Goal: Task Accomplishment & Management: Use online tool/utility

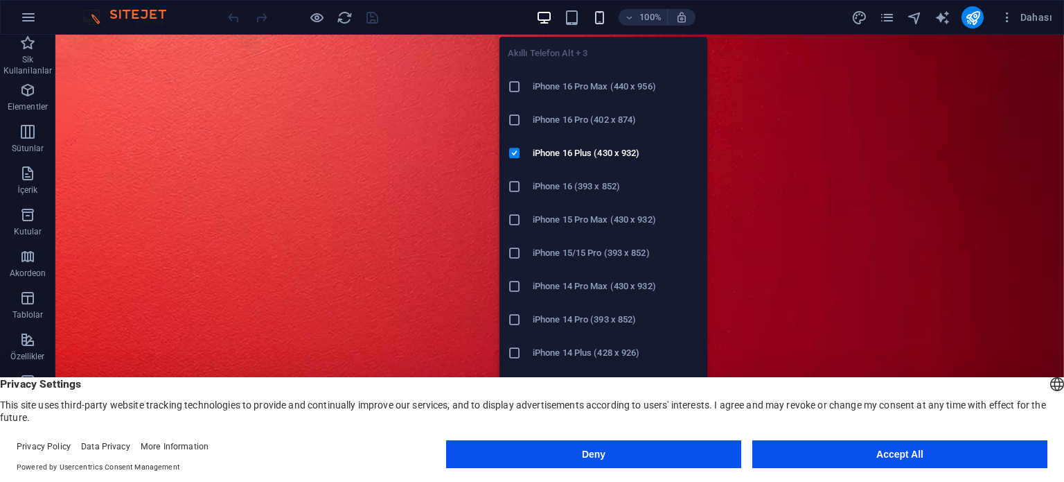
click at [599, 21] on icon "button" at bounding box center [600, 18] width 16 height 16
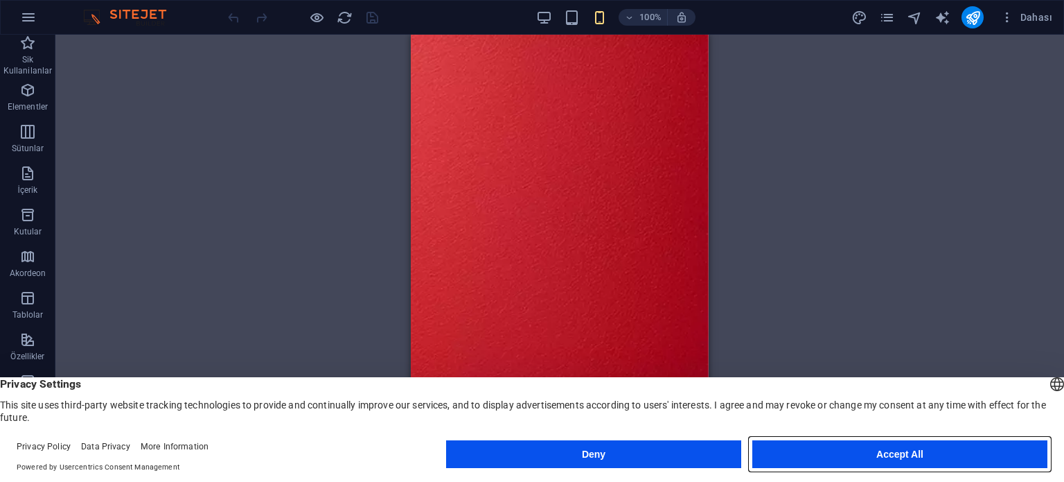
click at [936, 459] on button "Accept All" at bounding box center [900, 454] width 295 height 28
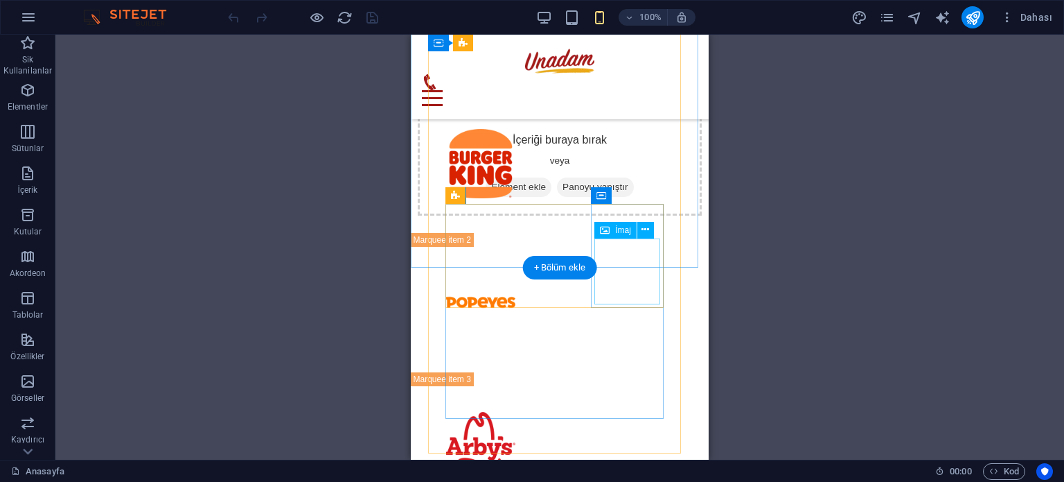
scroll to position [1876, 0]
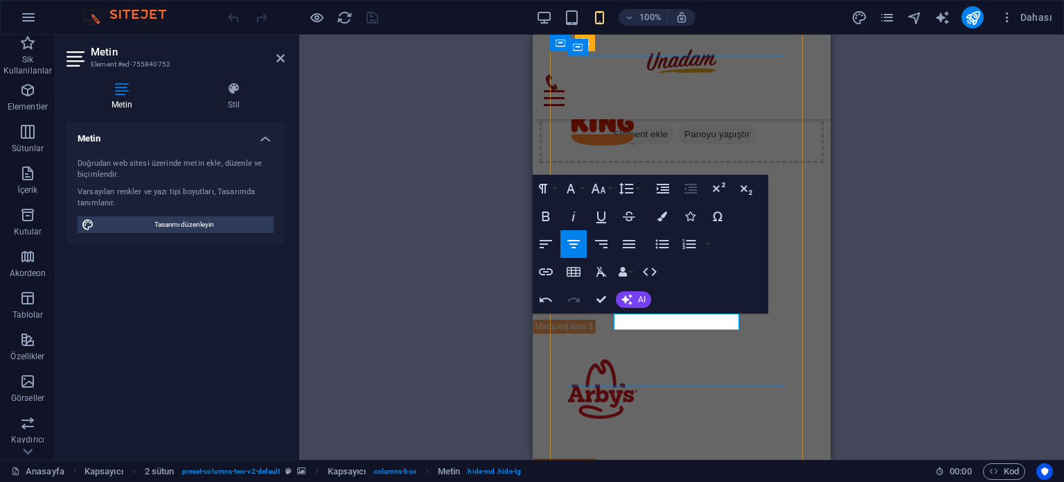
click at [574, 193] on icon "button" at bounding box center [571, 188] width 17 height 17
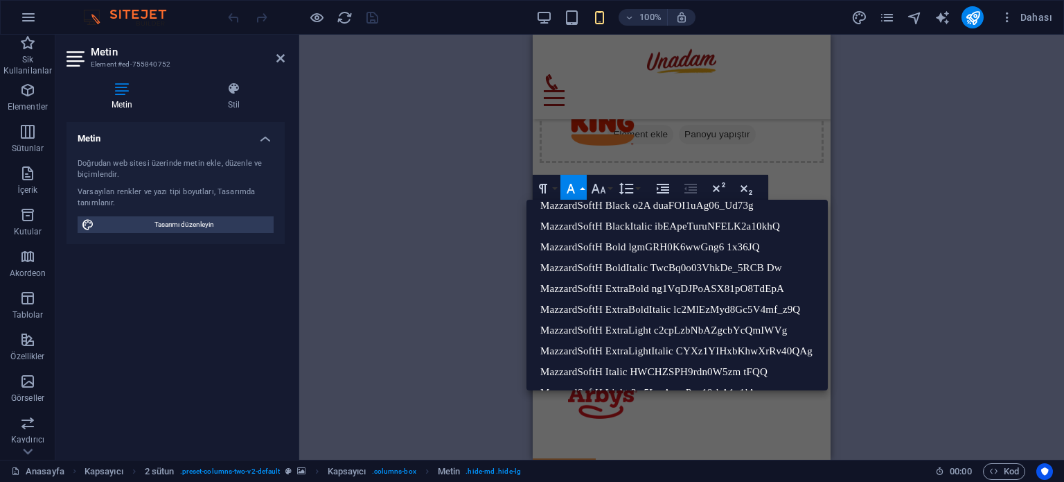
scroll to position [2774, 0]
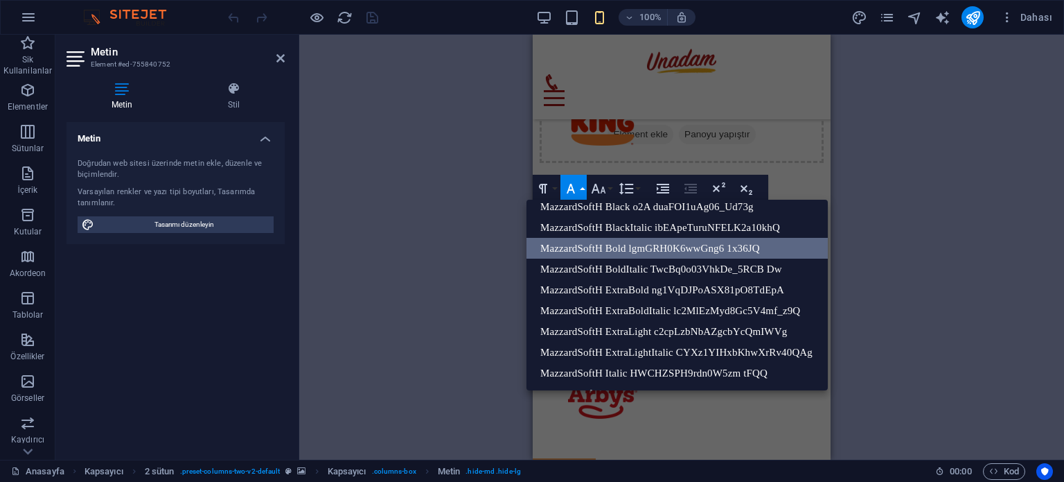
click at [684, 249] on link "MazzardSoftH Bold lgmGRH0K6wwGng6 1x36JQ" at bounding box center [677, 248] width 301 height 21
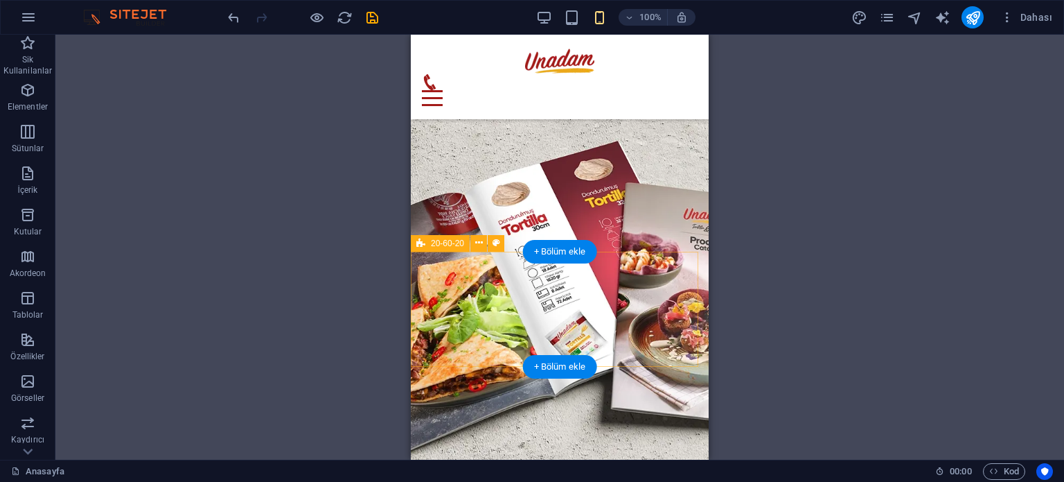
scroll to position [8457, 0]
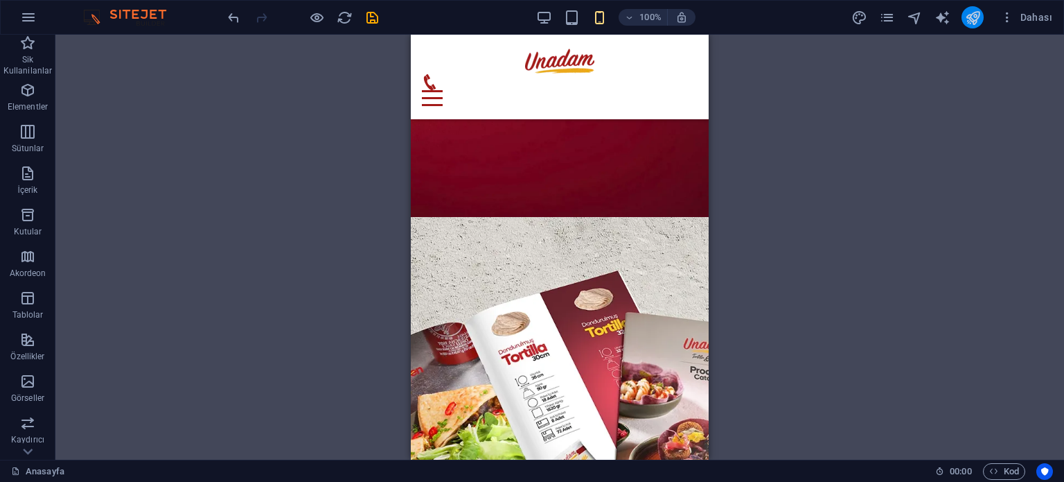
click at [982, 17] on button "publish" at bounding box center [973, 17] width 22 height 22
checkbox input "false"
